Goal: Information Seeking & Learning: Learn about a topic

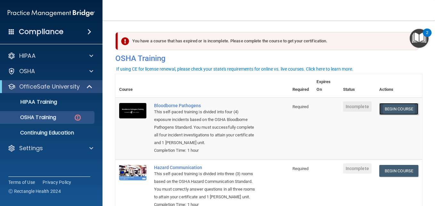
click at [387, 110] on link "Begin Course" at bounding box center [398, 109] width 39 height 12
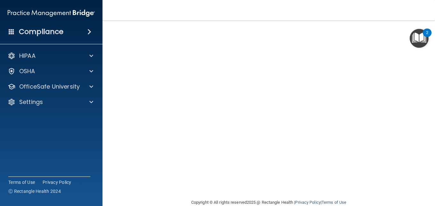
scroll to position [59, 0]
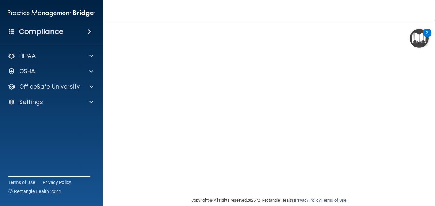
click at [429, 21] on main "Bloodborne Pathogens Training This course doesn’t expire until . Are you sure y…" at bounding box center [268, 112] width 332 height 185
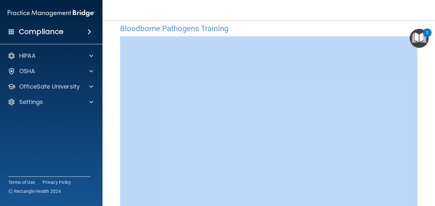
click at [429, 21] on main "Bloodborne Pathogens Training This course doesn’t expire until . Are you sure y…" at bounding box center [268, 112] width 332 height 185
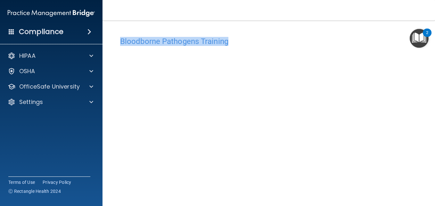
click at [429, 21] on main "Bloodborne Pathogens Training This course doesn’t expire until . Are you sure y…" at bounding box center [268, 112] width 332 height 185
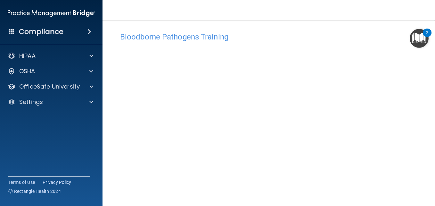
scroll to position [20, 0]
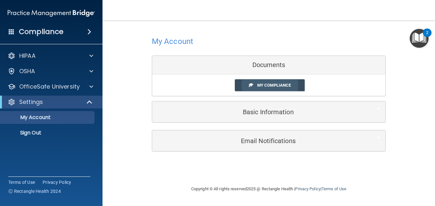
click at [269, 87] on span "My Compliance" at bounding box center [274, 85] width 34 height 5
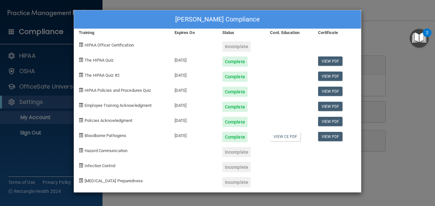
click at [269, 87] on div at bounding box center [289, 89] width 48 height 15
click at [286, 72] on div at bounding box center [289, 74] width 48 height 15
click at [410, 44] on img "Open Resource Center, 2 new notifications" at bounding box center [419, 38] width 19 height 19
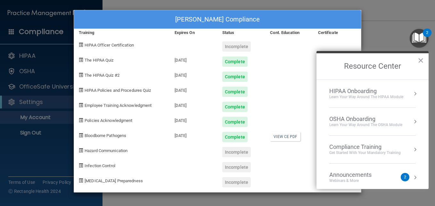
click at [381, 31] on div "Margo Stiles's Compliance Training Expires On Status Cont. Education Certificat…" at bounding box center [217, 103] width 435 height 206
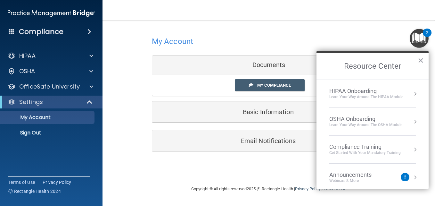
click at [282, 160] on div "My Account Documents My Compliance My Compliance My BAA Basic Information Full …" at bounding box center [268, 102] width 307 height 151
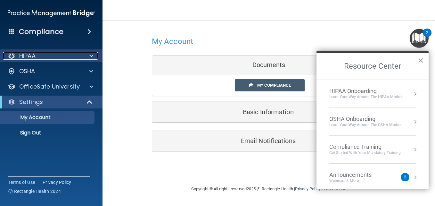
click at [96, 55] on div at bounding box center [90, 56] width 16 height 8
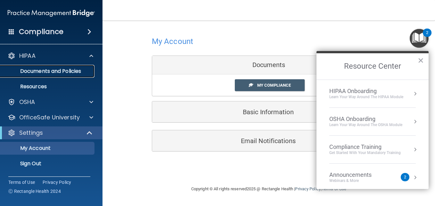
click at [89, 69] on p "Documents and Policies" at bounding box center [47, 71] width 87 height 6
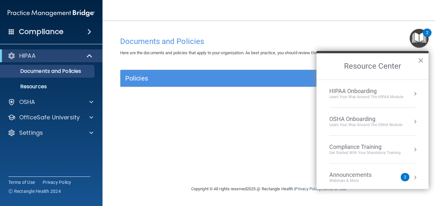
click at [420, 61] on button "×" at bounding box center [421, 60] width 6 height 10
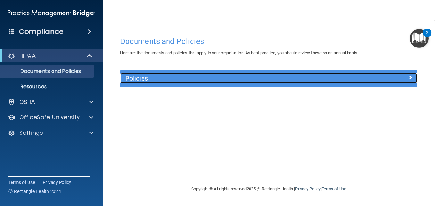
click at [404, 83] on div "Policies" at bounding box center [268, 78] width 297 height 10
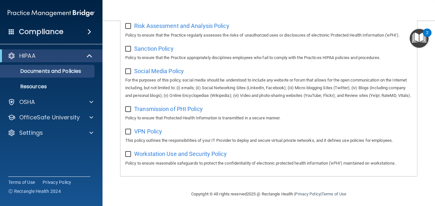
scroll to position [495, 0]
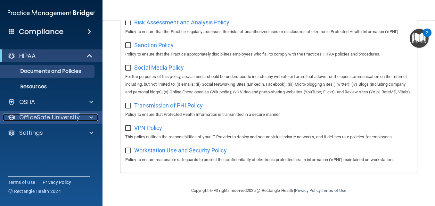
click at [92, 115] on span at bounding box center [91, 117] width 4 height 8
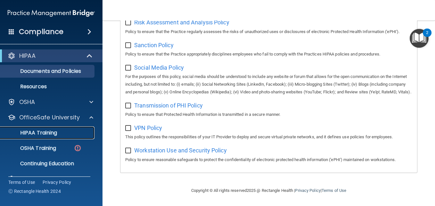
click at [80, 133] on div "HIPAA Training" at bounding box center [47, 132] width 87 height 6
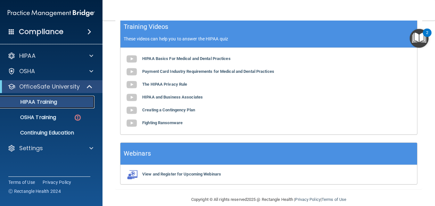
scroll to position [300, 0]
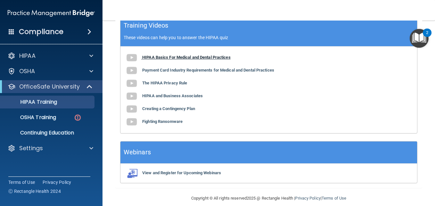
click at [203, 55] on b "HIPAA Basics For Medical and Dental Practices" at bounding box center [186, 57] width 88 height 5
click at [229, 68] on b "Payment Card Industry Requirements for Medical and Dental Practices" at bounding box center [208, 70] width 132 height 5
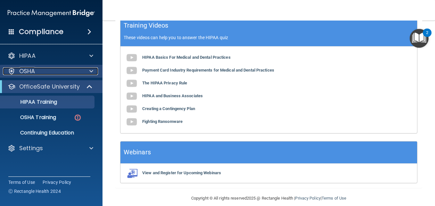
click at [93, 70] on div at bounding box center [90, 71] width 16 height 8
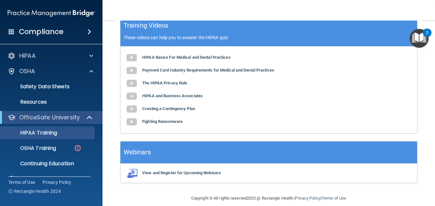
click at [90, 33] on span at bounding box center [89, 32] width 4 height 8
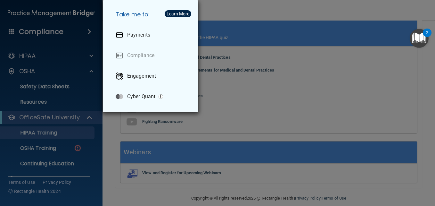
click at [84, 46] on div "Take me to: Payments Compliance Engagement Cyber Quant" at bounding box center [217, 103] width 435 height 206
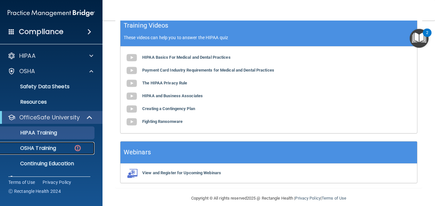
click at [78, 148] on img at bounding box center [78, 148] width 8 height 8
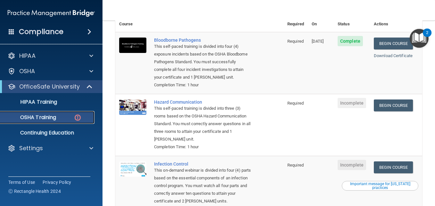
scroll to position [59, 0]
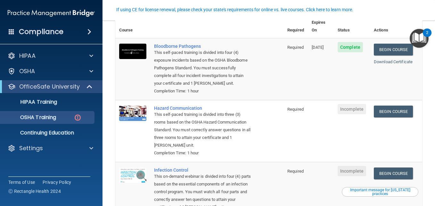
click at [384, 105] on td "Begin Course Download Certificate" at bounding box center [396, 131] width 52 height 62
click at [385, 108] on link "Begin Course" at bounding box center [393, 111] width 39 height 12
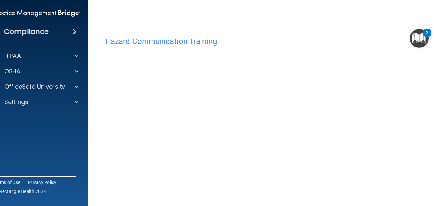
scroll to position [35, 0]
click at [431, 203] on div "Hazard Communication Training This course doesn’t expire until . Are you sure y…" at bounding box center [269, 116] width 336 height 236
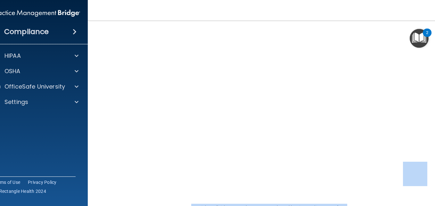
click at [431, 203] on main "Hazard Communication Training This course doesn’t expire until . Are you sure y…" at bounding box center [269, 112] width 362 height 185
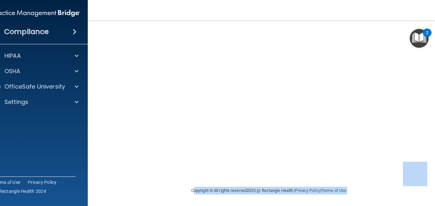
click at [431, 203] on main "Hazard Communication Training This course doesn’t expire until . Are you sure y…" at bounding box center [269, 112] width 362 height 185
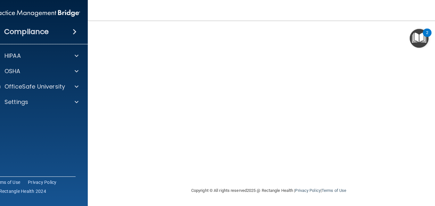
click at [434, 26] on div "Hazard Communication Training This course doesn’t expire until . Are you sure y…" at bounding box center [269, 68] width 336 height 236
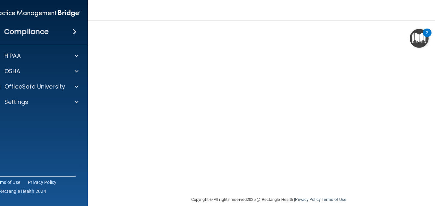
click at [434, 26] on div "Hazard Communication Training This course doesn’t expire until . Are you sure y…" at bounding box center [269, 77] width 336 height 236
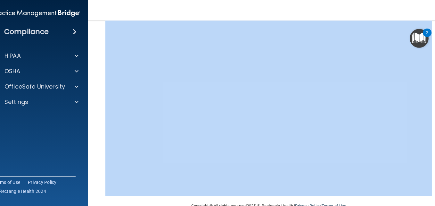
click at [434, 26] on div "Hazard Communication Training This course doesn’t expire until . Are you sure y…" at bounding box center [269, 84] width 336 height 236
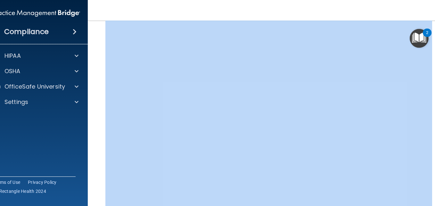
click at [434, 26] on div "Hazard Communication Training This course doesn’t expire until . Are you sure y…" at bounding box center [269, 102] width 336 height 236
click at [434, 26] on div "Hazard Communication Training This course doesn’t expire until . Are you sure y…" at bounding box center [269, 108] width 336 height 236
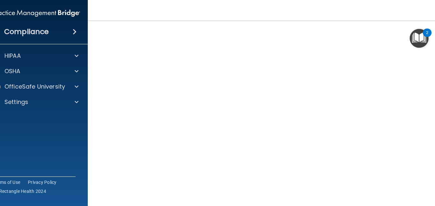
click at [434, 26] on div "Hazard Communication Training This course doesn’t expire until . Are you sure y…" at bounding box center [269, 117] width 336 height 236
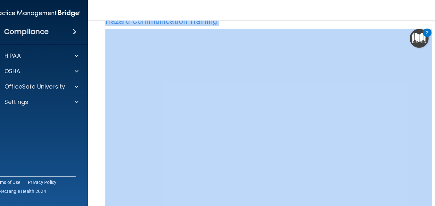
click at [434, 26] on div "Hazard Communication Training This course doesn’t expire until . Are you sure y…" at bounding box center [269, 131] width 336 height 236
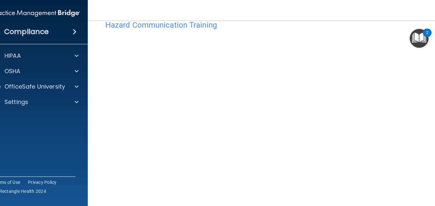
click at [431, 198] on div "Hazard Communication Training This course doesn’t expire until . Are you sure y…" at bounding box center [269, 135] width 336 height 236
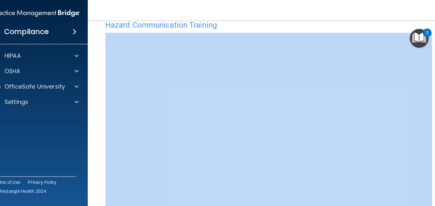
click at [431, 198] on div "Hazard Communication Training This course doesn’t expire until . Are you sure y…" at bounding box center [269, 135] width 336 height 236
click at [433, 204] on div "Hazard Communication Training This course doesn’t expire until . Are you sure y…" at bounding box center [269, 135] width 336 height 236
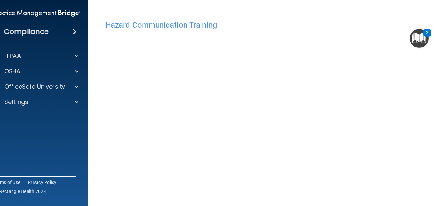
click at [433, 181] on div "Hazard Communication Training This course doesn’t expire until . Are you sure y…" at bounding box center [269, 135] width 336 height 236
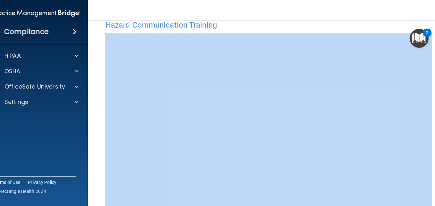
click at [433, 181] on div "Hazard Communication Training This course doesn’t expire until . Are you sure y…" at bounding box center [269, 135] width 336 height 236
drag, startPoint x: 433, startPoint y: 181, endPoint x: 434, endPoint y: 197, distance: 16.0
click at [434, 197] on div "Hazard Communication Training This course doesn’t expire until . Are you sure y…" at bounding box center [269, 135] width 336 height 236
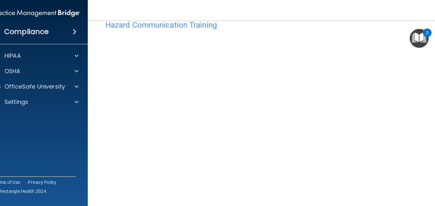
click at [435, 82] on html "Compliance HIPAA Documents and Policies Report an Incident Business Associates …" at bounding box center [217, 103] width 435 height 206
click at [433, 80] on div "Hazard Communication Training This course doesn’t expire until . Are you sure y…" at bounding box center [269, 135] width 336 height 236
click at [434, 63] on div "Hazard Communication Training This course doesn’t expire until . Are you sure y…" at bounding box center [269, 135] width 336 height 236
click at [430, 201] on div "Hazard Communication Training This course doesn’t expire until . Are you sure y…" at bounding box center [269, 135] width 336 height 236
click at [430, 201] on div "Hazard Communication Training This course doesn’t expire until . Are you sure y…" at bounding box center [269, 120] width 336 height 236
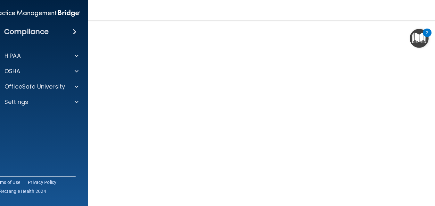
scroll to position [36, 0]
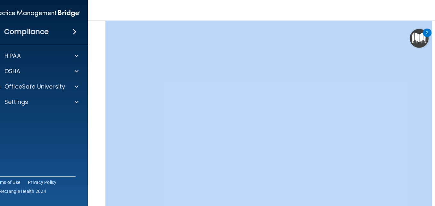
click at [430, 201] on div "Hazard Communication Training This course doesn’t expire until . Are you sure y…" at bounding box center [269, 116] width 336 height 236
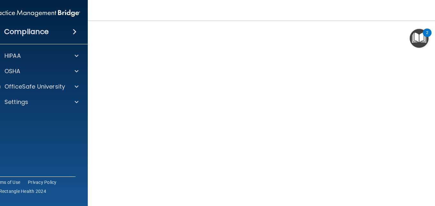
click at [430, 201] on div "Hazard Communication Training This course doesn’t expire until . Are you sure y…" at bounding box center [269, 102] width 336 height 236
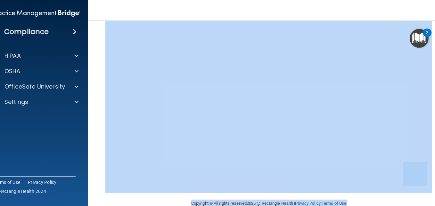
click at [430, 201] on main "Hazard Communication Training This course doesn’t expire until . Are you sure y…" at bounding box center [269, 112] width 362 height 185
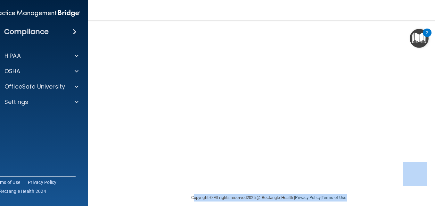
click at [401, 196] on footer "Copyright © All rights reserved 2025 @ Rectangle Health | Privacy Policy | Term…" at bounding box center [269, 196] width 336 height 19
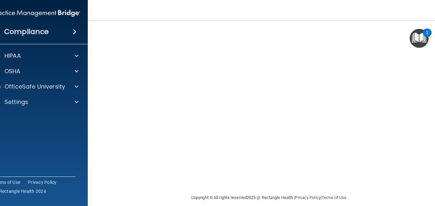
drag, startPoint x: 403, startPoint y: 182, endPoint x: 361, endPoint y: 190, distance: 42.9
click at [361, 190] on div "Copyright © All rights reserved 2025 @ Rectangle Health | Privacy Policy | Term…" at bounding box center [269, 197] width 234 height 20
click at [434, 98] on div "Hazard Communication Training This course doesn’t expire until . Are you sure y…" at bounding box center [269, 75] width 336 height 236
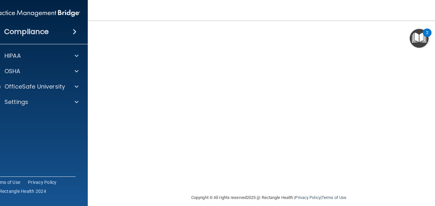
click at [431, 101] on div "Hazard Communication Training This course doesn’t expire until . Are you sure y…" at bounding box center [269, 75] width 336 height 236
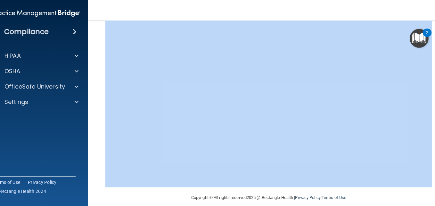
click at [431, 101] on div "Hazard Communication Training This course doesn’t expire until . Are you sure y…" at bounding box center [269, 75] width 336 height 236
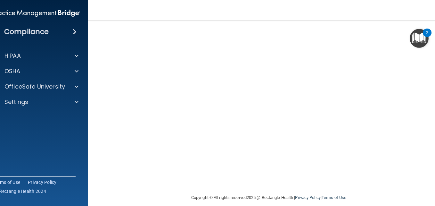
click at [433, 199] on footer "Copyright © All rights reserved 2025 @ Rectangle Health | Privacy Policy | Term…" at bounding box center [269, 196] width 336 height 19
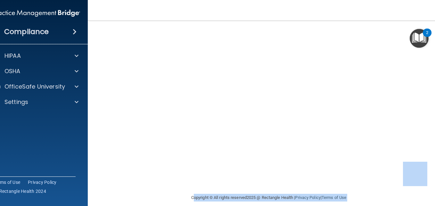
click at [433, 199] on footer "Copyright © All rights reserved 2025 @ Rectangle Health | Privacy Policy | Term…" at bounding box center [269, 196] width 336 height 19
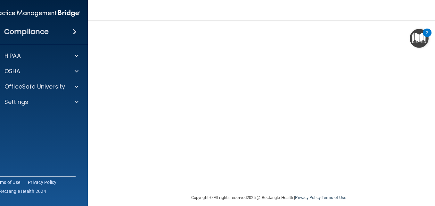
click at [432, 25] on div "Hazard Communication Training This course doesn’t expire until . Are you sure y…" at bounding box center [269, 75] width 336 height 236
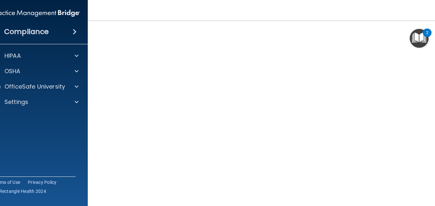
click at [432, 25] on div "Hazard Communication Training This course doesn’t expire until . Are you sure y…" at bounding box center [269, 91] width 336 height 236
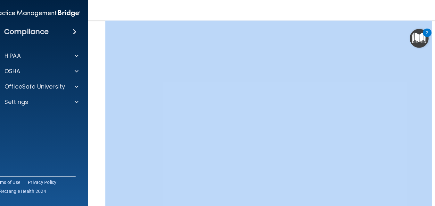
click at [432, 25] on div "Hazard Communication Training This course doesn’t expire until . Are you sure y…" at bounding box center [269, 120] width 336 height 236
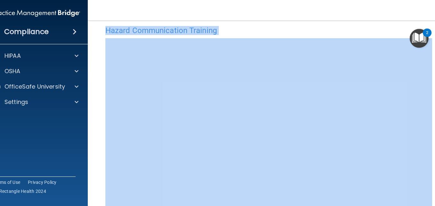
click at [432, 25] on div "Hazard Communication Training This course doesn’t expire until . Are you sure y…" at bounding box center [269, 134] width 336 height 236
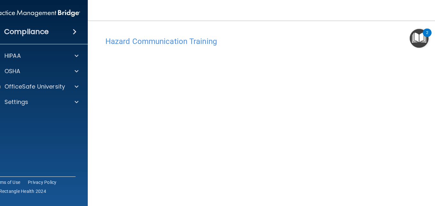
click at [431, 203] on div "Hazard Communication Training This course doesn’t expire until . Are you sure y…" at bounding box center [269, 151] width 336 height 236
click at [431, 203] on div "Hazard Communication Training This course doesn’t expire until . Are you sure y…" at bounding box center [269, 120] width 336 height 236
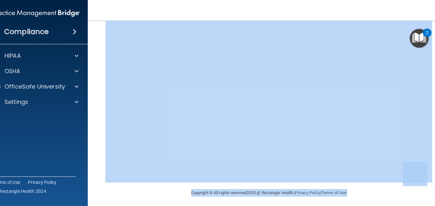
click at [431, 203] on main "Hazard Communication Training This course doesn’t expire until . Are you sure y…" at bounding box center [269, 112] width 362 height 185
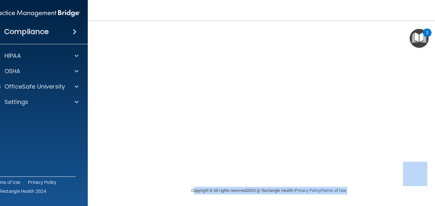
click at [431, 203] on main "Hazard Communication Training This course doesn’t expire until . Are you sure y…" at bounding box center [269, 112] width 362 height 185
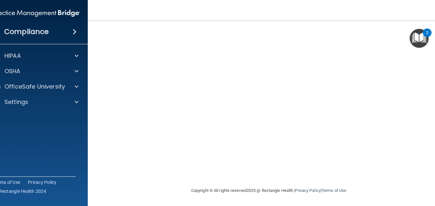
click at [433, 28] on div "Hazard Communication Training This course doesn’t expire until . Are you sure y…" at bounding box center [269, 68] width 336 height 236
click at [433, 26] on div "Hazard Communication Training This course doesn’t expire until . Are you sure y…" at bounding box center [269, 68] width 336 height 236
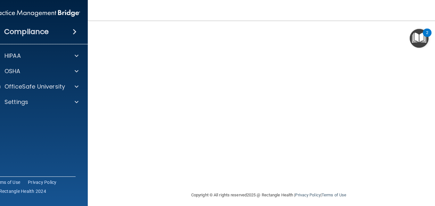
click at [433, 26] on div "Hazard Communication Training This course doesn’t expire until . Are you sure y…" at bounding box center [269, 73] width 336 height 236
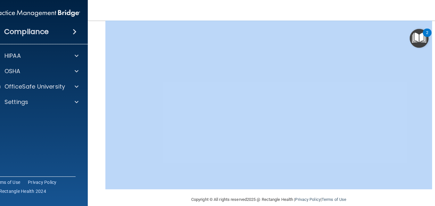
click at [433, 26] on div "Hazard Communication Training This course doesn’t expire until . Are you sure y…" at bounding box center [269, 77] width 336 height 236
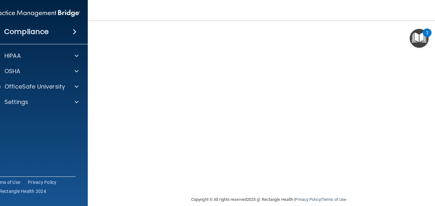
click at [433, 26] on div "Hazard Communication Training This course doesn’t expire until . Are you sure y…" at bounding box center [269, 77] width 336 height 236
click at [432, 23] on div "Hazard Communication Training This course doesn’t expire until . Are you sure y…" at bounding box center [269, 77] width 336 height 236
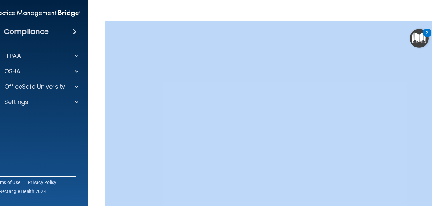
click at [432, 23] on div "Hazard Communication Training This course doesn’t expire until . Are you sure y…" at bounding box center [269, 106] width 336 height 236
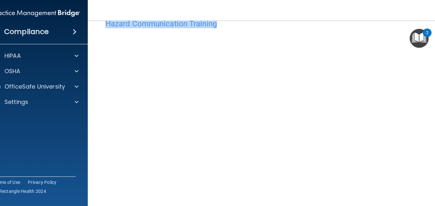
scroll to position [0, 0]
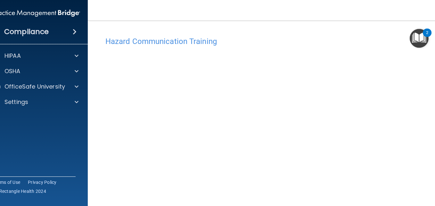
click at [430, 203] on div "Hazard Communication Training This course doesn’t expire until . Are you sure y…" at bounding box center [269, 151] width 336 height 236
click at [432, 202] on div "Hazard Communication Training This course doesn’t expire until . Are you sure y…" at bounding box center [269, 151] width 336 height 236
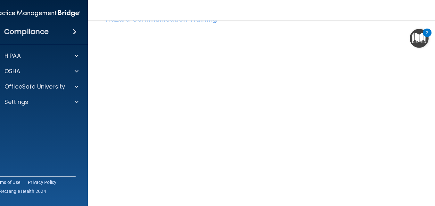
click at [432, 202] on div "Hazard Communication Training This course doesn’t expire until . Are you sure y…" at bounding box center [269, 129] width 336 height 236
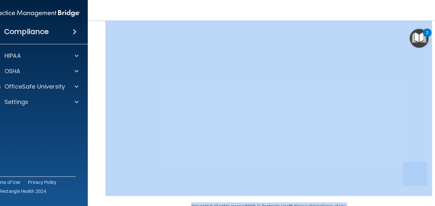
click at [432, 202] on main "Hazard Communication Training This course doesn’t expire until . Are you sure y…" at bounding box center [269, 112] width 362 height 185
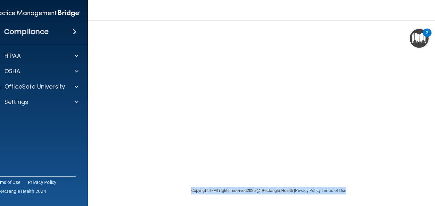
drag, startPoint x: 432, startPoint y: 157, endPoint x: 433, endPoint y: 221, distance: 63.4
click at [433, 205] on html "Compliance HIPAA Documents and Policies Report an Incident Business Associates …" at bounding box center [217, 103] width 435 height 206
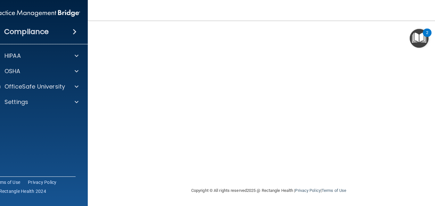
click at [431, 23] on div "Hazard Communication Training This course doesn’t expire until . Are you sure y…" at bounding box center [269, 68] width 336 height 236
click at [431, 23] on div "Hazard Communication Training This course doesn’t expire until . Are you sure y…" at bounding box center [269, 98] width 336 height 236
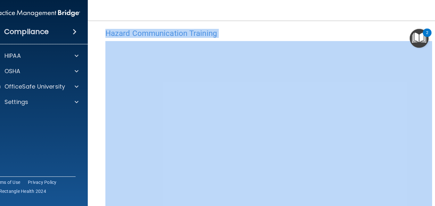
click at [431, 23] on main "Hazard Communication Training This course doesn’t expire until . Are you sure y…" at bounding box center [269, 112] width 362 height 185
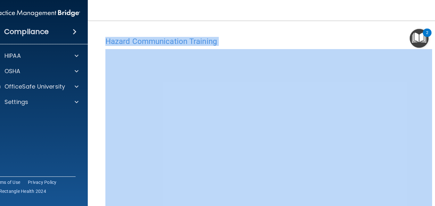
click at [431, 23] on main "Hazard Communication Training This course doesn’t expire until . Are you sure y…" at bounding box center [269, 112] width 362 height 185
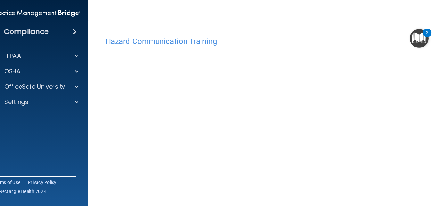
click at [433, 200] on div "Hazard Communication Training This course doesn’t expire until . Are you sure y…" at bounding box center [269, 151] width 336 height 236
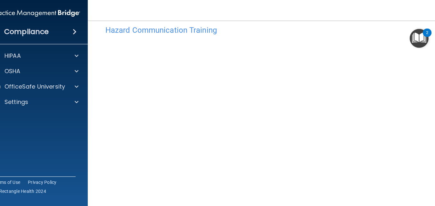
click at [433, 200] on div "Hazard Communication Training This course doesn’t expire until . Are you sure y…" at bounding box center [269, 140] width 336 height 236
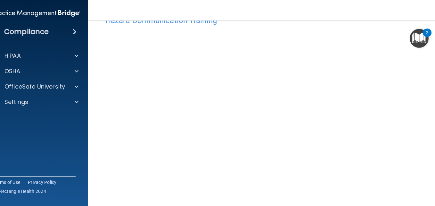
click at [433, 200] on div "Hazard Communication Training This course doesn’t expire until . Are you sure y…" at bounding box center [269, 130] width 336 height 236
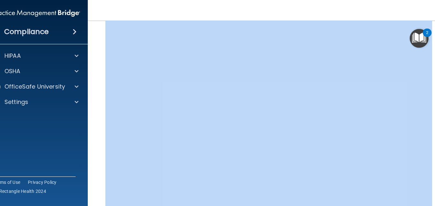
click at [433, 200] on div "Hazard Communication Training This course doesn’t expire until . Are you sure y…" at bounding box center [269, 118] width 336 height 236
click at [433, 200] on div "Hazard Communication Training This course doesn’t expire until . Are you sure y…" at bounding box center [269, 108] width 336 height 236
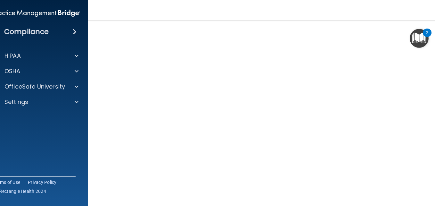
click at [433, 200] on div "Hazard Communication Training This course doesn’t expire until . Are you sure y…" at bounding box center [269, 97] width 336 height 236
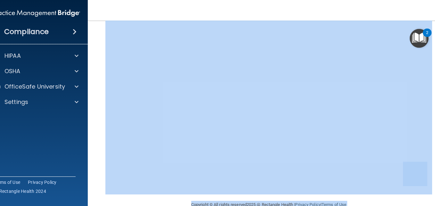
click at [433, 200] on main "Hazard Communication Training This course doesn’t expire until . Are you sure y…" at bounding box center [269, 112] width 362 height 185
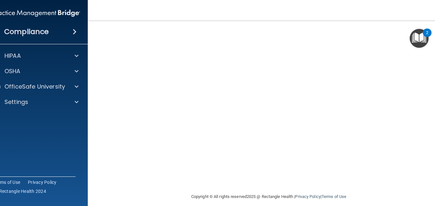
click at [431, 146] on div "Hazard Communication Training This course doesn’t expire until . Are you sure y…" at bounding box center [269, 74] width 336 height 236
click at [434, 149] on div "Hazard Communication Training This course doesn’t expire until . Are you sure y…" at bounding box center [269, 74] width 336 height 236
click at [432, 23] on div "Hazard Communication Training This course doesn’t expire until . Are you sure y…" at bounding box center [269, 74] width 336 height 236
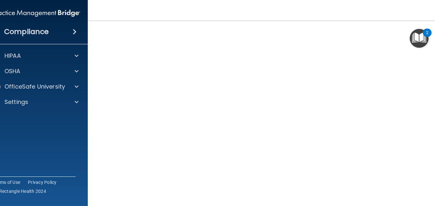
click at [432, 23] on div "Hazard Communication Training This course doesn’t expire until . Are you sure y…" at bounding box center [269, 104] width 336 height 236
click at [432, 196] on div "Hazard Communication Training This course doesn’t expire until . Are you sure y…" at bounding box center [269, 116] width 336 height 236
drag, startPoint x: 432, startPoint y: 196, endPoint x: 434, endPoint y: 204, distance: 7.8
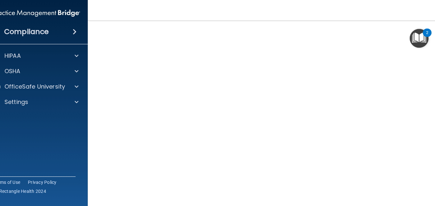
click at [434, 204] on div "Hazard Communication Training This course doesn’t expire until . Are you sure y…" at bounding box center [269, 116] width 336 height 236
click at [429, 199] on footer "Copyright © All rights reserved 2025 @ Rectangle Health | Privacy Policy | Term…" at bounding box center [269, 198] width 336 height 19
click at [430, 201] on div "Hazard Communication Training This course doesn’t expire until . Are you sure y…" at bounding box center [269, 116] width 336 height 236
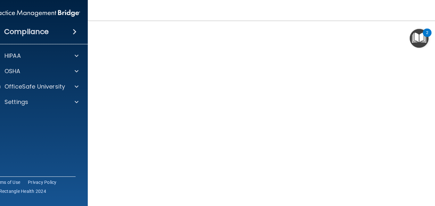
click at [434, 202] on div "Hazard Communication Training This course doesn’t expire until . Are you sure y…" at bounding box center [269, 116] width 336 height 236
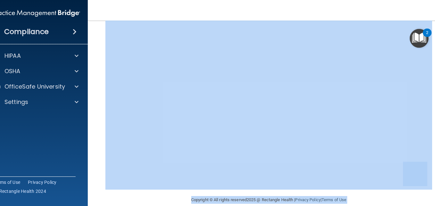
scroll to position [83, 0]
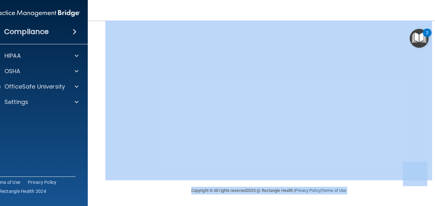
drag, startPoint x: 434, startPoint y: 202, endPoint x: 405, endPoint y: 185, distance: 33.6
click at [6, 8] on div "Compliance HIPAA Documents and Policies Report an Incident Business Associates …" at bounding box center [217, 103] width 435 height 206
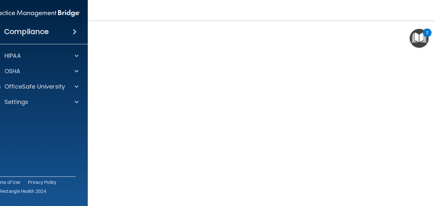
scroll to position [35, 0]
click at [431, 154] on div "Hazard Communication Training This course doesn’t expire until . Are you sure y…" at bounding box center [269, 116] width 336 height 236
click at [433, 201] on div "Hazard Communication Training This course doesn’t expire until . Are you sure y…" at bounding box center [269, 116] width 336 height 236
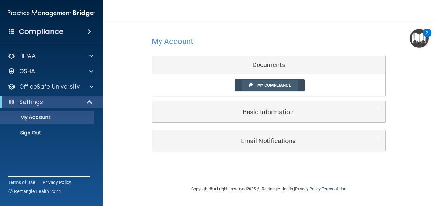
click at [259, 82] on link "My Compliance" at bounding box center [270, 85] width 70 height 12
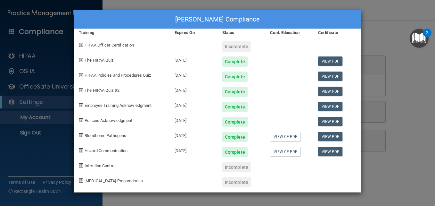
click at [379, 40] on div "Margo Stiles's Compliance Training Expires On Status Cont. Education Certificat…" at bounding box center [217, 103] width 435 height 206
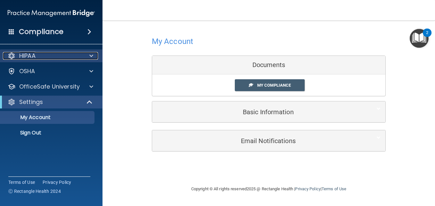
click at [91, 53] on span at bounding box center [91, 56] width 4 height 8
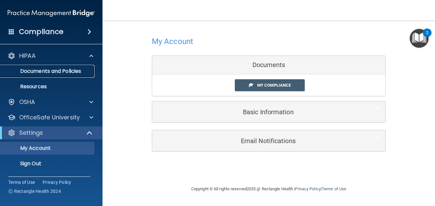
click at [80, 68] on p "Documents and Policies" at bounding box center [47, 71] width 87 height 6
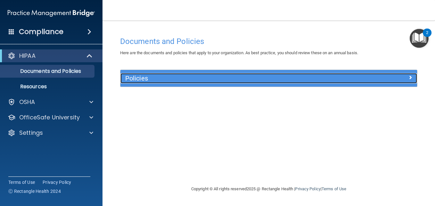
click at [163, 75] on h5 "Policies" at bounding box center [231, 78] width 213 height 7
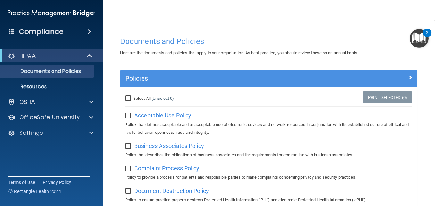
click at [128, 96] on input "Select All (Unselect 0) Unselect All" at bounding box center [128, 98] width 7 height 5
checkbox input "true"
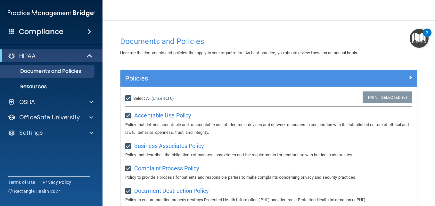
checkbox input "true"
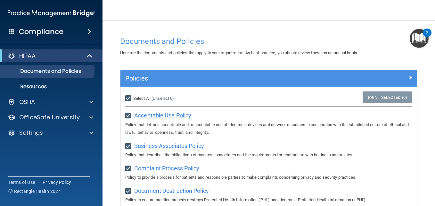
checkbox input "true"
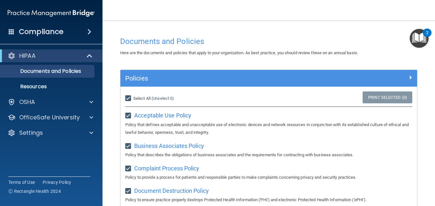
checkbox input "true"
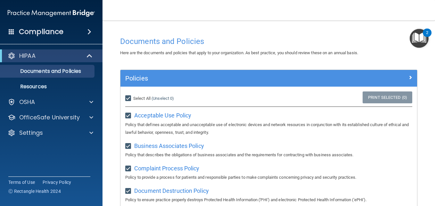
checkbox input "true"
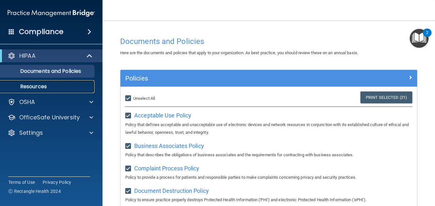
click at [65, 81] on link "Resources" at bounding box center [44, 86] width 101 height 13
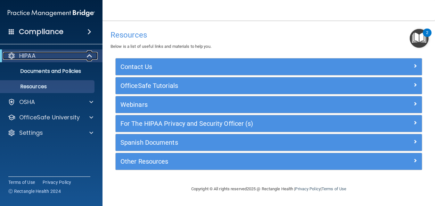
click at [92, 56] on span at bounding box center [89, 56] width 5 height 8
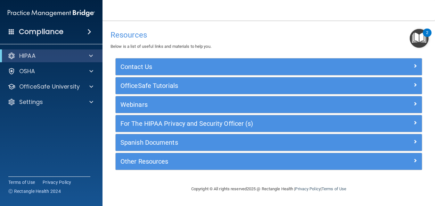
click at [91, 32] on span at bounding box center [89, 32] width 4 height 8
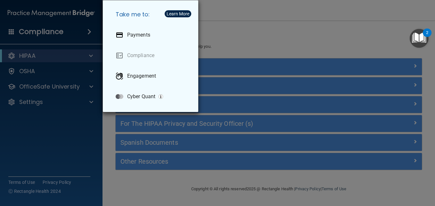
click at [89, 54] on div "Take me to: Payments Compliance Engagement Cyber Quant" at bounding box center [217, 103] width 435 height 206
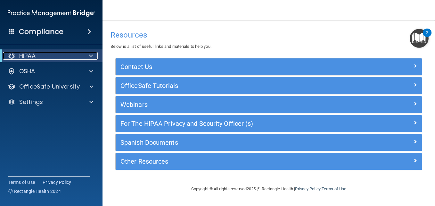
click at [89, 54] on span at bounding box center [91, 56] width 4 height 8
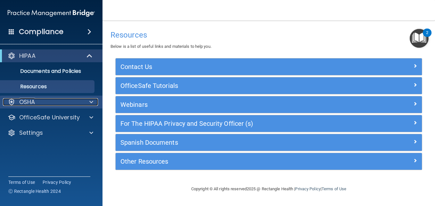
click at [90, 102] on span at bounding box center [91, 102] width 4 height 8
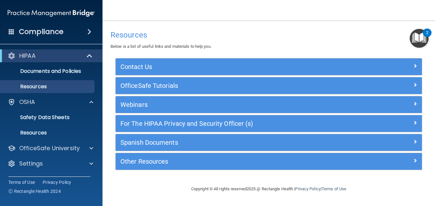
click at [93, 61] on div "HIPAA" at bounding box center [51, 55] width 102 height 13
click at [90, 55] on span at bounding box center [89, 56] width 5 height 8
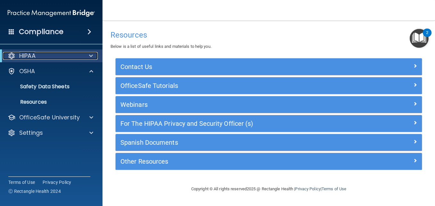
click at [56, 55] on div "HIPAA" at bounding box center [42, 56] width 79 height 8
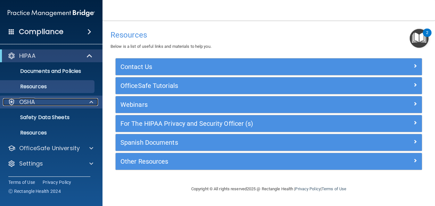
click at [91, 105] on span at bounding box center [91, 102] width 4 height 8
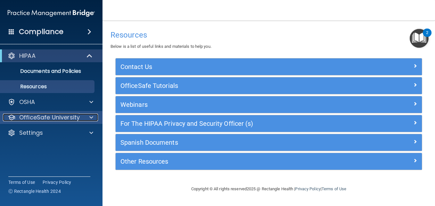
click at [92, 117] on span at bounding box center [91, 117] width 4 height 8
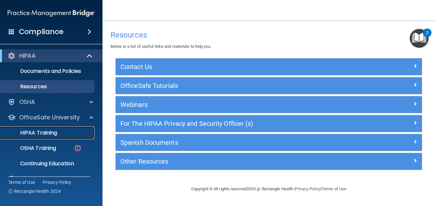
click at [58, 133] on div "HIPAA Training" at bounding box center [47, 132] width 87 height 6
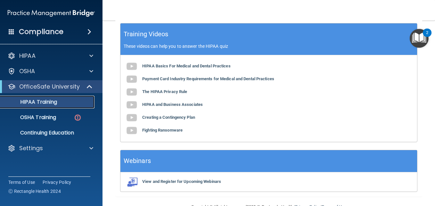
scroll to position [300, 0]
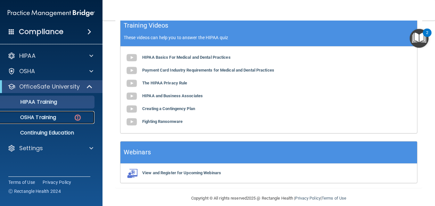
click at [65, 114] on div "OSHA Training" at bounding box center [47, 117] width 87 height 6
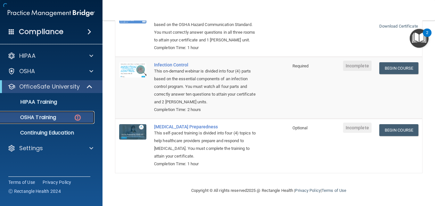
scroll to position [166, 0]
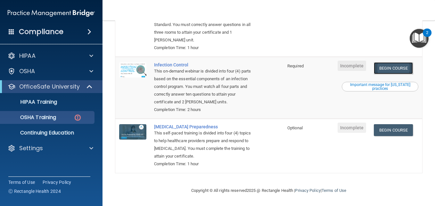
click at [397, 67] on link "Begin Course" at bounding box center [393, 68] width 39 height 12
click at [381, 130] on link "Begin Course" at bounding box center [393, 130] width 39 height 12
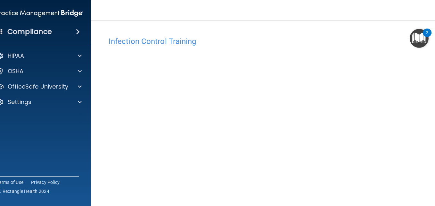
click at [430, 200] on div "Infection Control Training This course doesn’t expire until . Are you sure you …" at bounding box center [269, 144] width 330 height 222
click at [429, 185] on div "Infection Control Training This course doesn’t expire until . Are you sure you …" at bounding box center [269, 144] width 330 height 222
click at [430, 205] on div "Infection Control Training This course doesn’t expire until . Are you sure you …" at bounding box center [269, 144] width 330 height 222
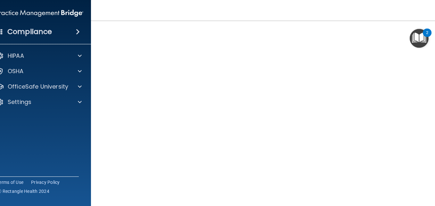
scroll to position [38, 0]
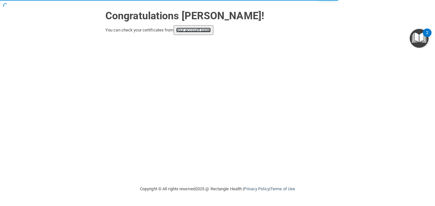
click at [198, 32] on link "your account page!" at bounding box center [193, 30] width 35 height 5
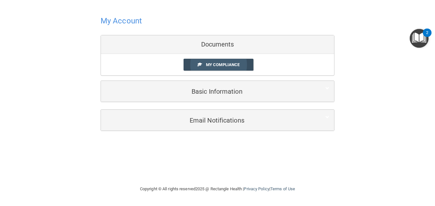
click at [210, 67] on span "My Compliance" at bounding box center [223, 64] width 34 height 5
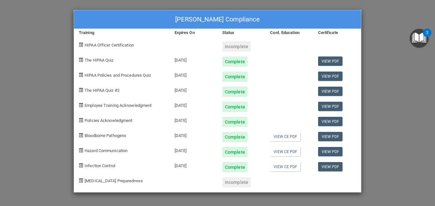
click at [375, 78] on div "[PERSON_NAME] Compliance Training Expires On Status Cont. Education Certificate…" at bounding box center [217, 103] width 435 height 206
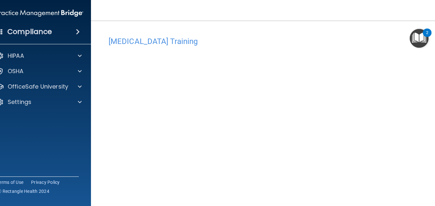
scroll to position [20, 0]
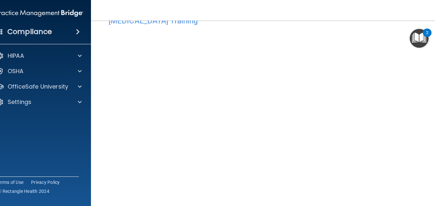
click at [430, 194] on div "[MEDICAL_DATA] Training This course doesn’t expire until . Are you sure you wan…" at bounding box center [269, 124] width 330 height 222
click at [431, 200] on div "[MEDICAL_DATA] Training This course doesn’t expire until . Are you sure you wan…" at bounding box center [269, 124] width 330 height 222
click at [428, 194] on div "[MEDICAL_DATA] Training This course doesn’t expire until . Are you sure you wan…" at bounding box center [269, 124] width 330 height 222
click at [432, 200] on main "[MEDICAL_DATA] Training This course doesn’t expire until . Are you sure you wan…" at bounding box center [268, 112] width 355 height 185
click at [427, 200] on div "[MEDICAL_DATA] Training This course doesn’t expire until . Are you sure you wan…" at bounding box center [269, 124] width 330 height 222
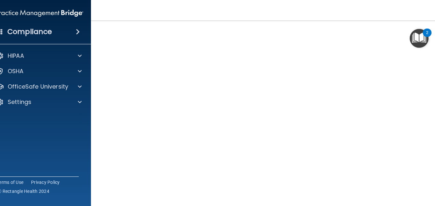
click at [427, 200] on div "[MEDICAL_DATA] Training This course doesn’t expire until . Are you sure you wan…" at bounding box center [269, 111] width 330 height 222
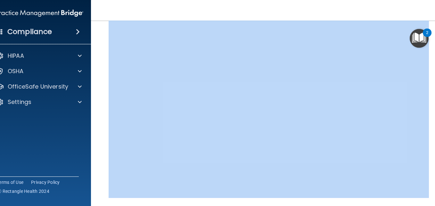
click at [427, 200] on main "[MEDICAL_DATA] Training This course doesn’t expire until . Are you sure you wan…" at bounding box center [268, 112] width 355 height 185
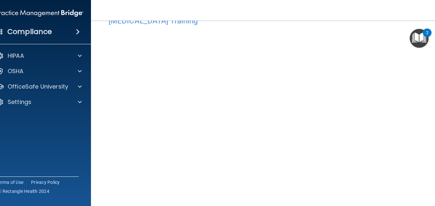
click at [430, 183] on div "COVID-19 Training This course doesn’t expire until . Are you sure you want to t…" at bounding box center [269, 124] width 330 height 222
click at [430, 198] on div "COVID-19 Training This course doesn’t expire until . Are you sure you want to t…" at bounding box center [269, 124] width 330 height 222
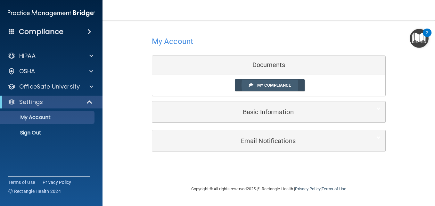
click at [246, 81] on link "My Compliance" at bounding box center [270, 85] width 70 height 12
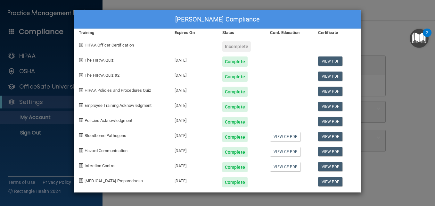
click at [387, 48] on div "Margo Stiles's Compliance Training Expires On Status Cont. Education Certificat…" at bounding box center [217, 103] width 435 height 206
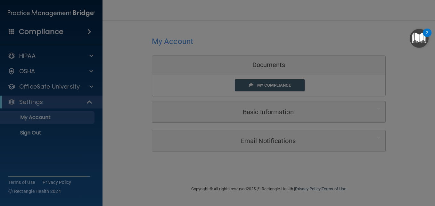
click at [387, 48] on div "Margo Stiles's Compliance Training Expires On Status Cont. Education Certificat…" at bounding box center [217, 103] width 435 height 206
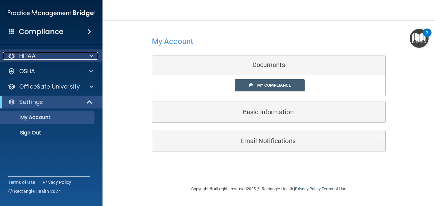
click at [95, 54] on div at bounding box center [90, 56] width 16 height 8
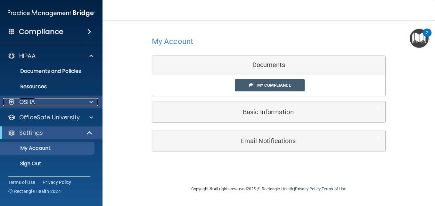
click at [93, 99] on div at bounding box center [90, 102] width 16 height 8
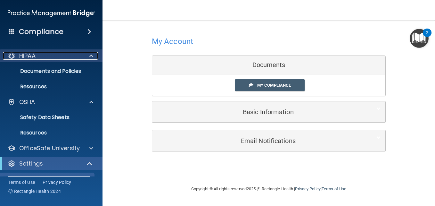
click at [94, 54] on div at bounding box center [90, 56] width 16 height 8
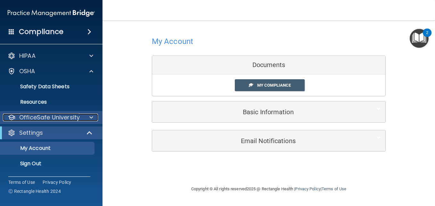
click at [91, 117] on span at bounding box center [91, 117] width 4 height 8
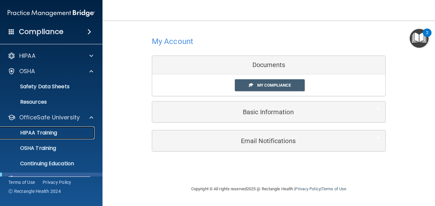
click at [82, 130] on div "HIPAA Training" at bounding box center [47, 132] width 87 height 6
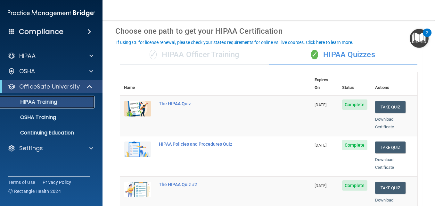
scroll to position [26, 0]
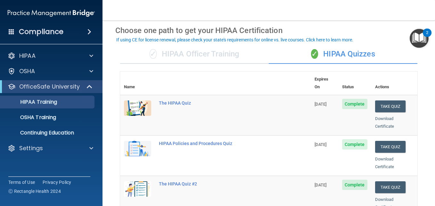
click at [208, 50] on div "✓ HIPAA Officer Training" at bounding box center [194, 54] width 149 height 19
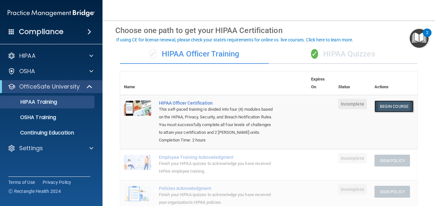
click at [383, 104] on link "Begin Course" at bounding box center [393, 106] width 39 height 12
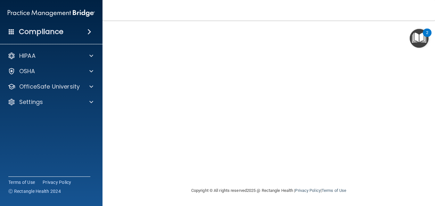
scroll to position [30, 0]
click at [429, 201] on main "HIPAA Officer Certification This course doesn’t expire until . Are you sure you…" at bounding box center [268, 112] width 332 height 185
click at [430, 200] on main "HIPAA Officer Certification This course doesn’t expire until . Are you sure you…" at bounding box center [268, 112] width 332 height 185
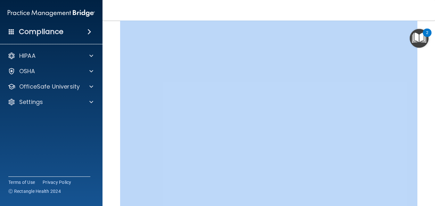
click at [430, 200] on main "HIPAA Officer Certification This course doesn’t expire until . Are you sure you…" at bounding box center [268, 112] width 332 height 185
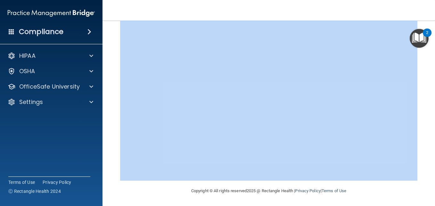
scroll to position [80, 0]
click at [413, 126] on div "HIPAA Officer Certification This course doesn’t expire until . Are you sure you…" at bounding box center [268, 70] width 307 height 233
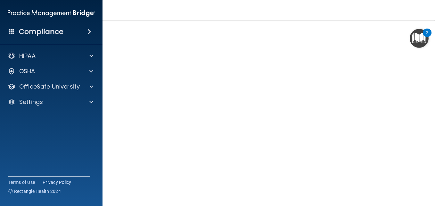
scroll to position [30, 0]
click at [429, 197] on main "HIPAA Officer Certification This course doesn’t expire until . Are you sure you…" at bounding box center [268, 112] width 332 height 185
click at [429, 199] on main "HIPAA Officer Certification This course doesn’t expire until . Are you sure you…" at bounding box center [268, 112] width 332 height 185
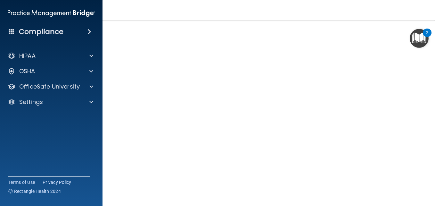
click at [430, 200] on main "HIPAA Officer Certification This course doesn’t expire until . Are you sure you…" at bounding box center [268, 112] width 332 height 185
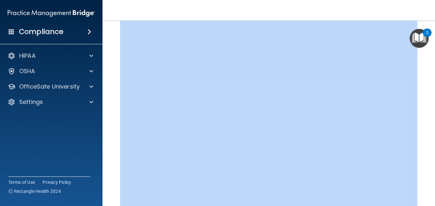
scroll to position [40, 0]
click at [430, 200] on main "HIPAA Officer Certification This course doesn’t expire until . Are you sure you…" at bounding box center [268, 112] width 332 height 185
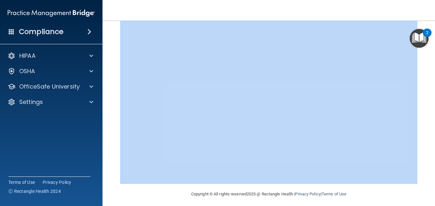
scroll to position [79, 0]
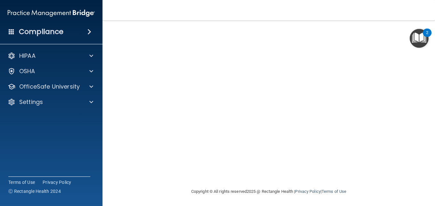
click at [410, 182] on footer "Copyright © All rights reserved 2025 @ Rectangle Health | Privacy Policy | Term…" at bounding box center [268, 190] width 307 height 19
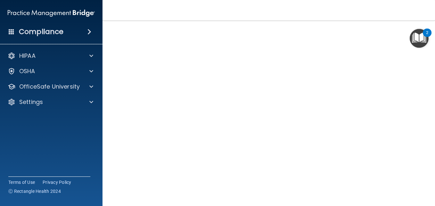
click at [429, 199] on main "HIPAA Officer Certification This course doesn’t expire until . Are you sure you…" at bounding box center [268, 112] width 332 height 185
click at [429, 201] on main "HIPAA Officer Certification This course doesn’t expire until . Are you sure you…" at bounding box center [268, 112] width 332 height 185
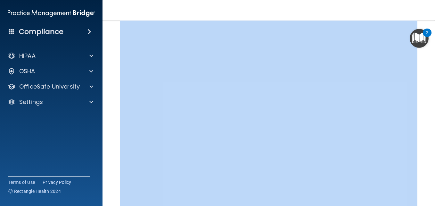
scroll to position [63, 0]
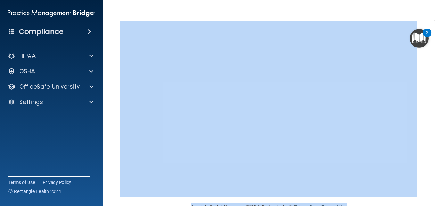
click at [429, 201] on main "HIPAA Officer Certification This course doesn’t expire until . Are you sure you…" at bounding box center [268, 112] width 332 height 185
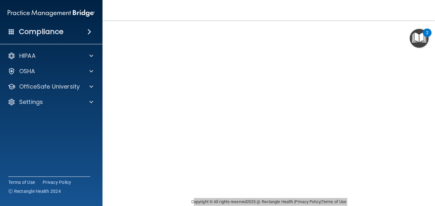
scroll to position [30, 0]
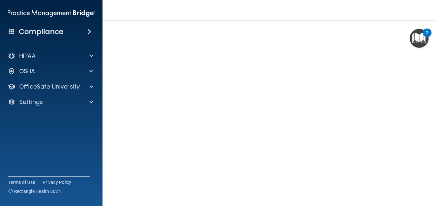
click at [429, 201] on main "HIPAA Officer Certification This course doesn’t expire until . Are you sure you…" at bounding box center [268, 112] width 332 height 185
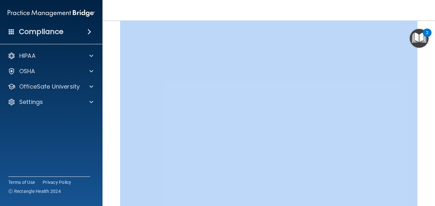
scroll to position [49, 0]
click at [429, 201] on main "HIPAA Officer Certification This course doesn’t expire until . Are you sure you…" at bounding box center [268, 112] width 332 height 185
drag, startPoint x: 429, startPoint y: 201, endPoint x: 414, endPoint y: 170, distance: 34.1
click at [414, 170] on div "HIPAA Officer Certification This course doesn’t expire until . Are you sure you…" at bounding box center [268, 100] width 307 height 233
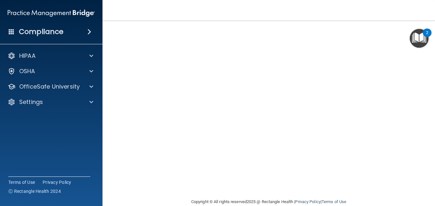
scroll to position [30, 0]
